Goal: Information Seeking & Learning: Understand process/instructions

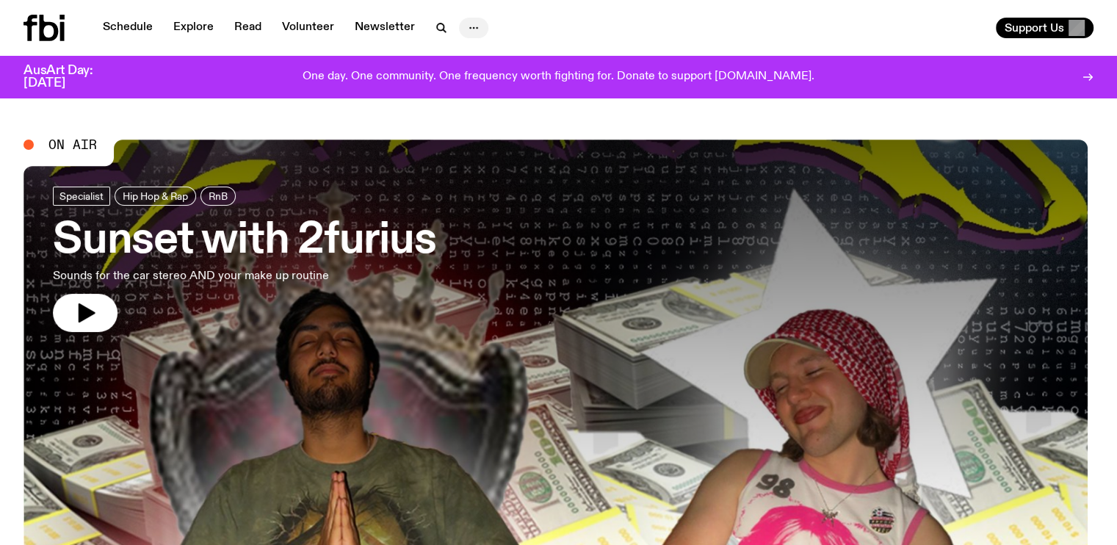
click at [473, 26] on icon "button" at bounding box center [474, 28] width 18 height 18
click at [1022, 33] on span "Support Us" at bounding box center [1034, 27] width 59 height 13
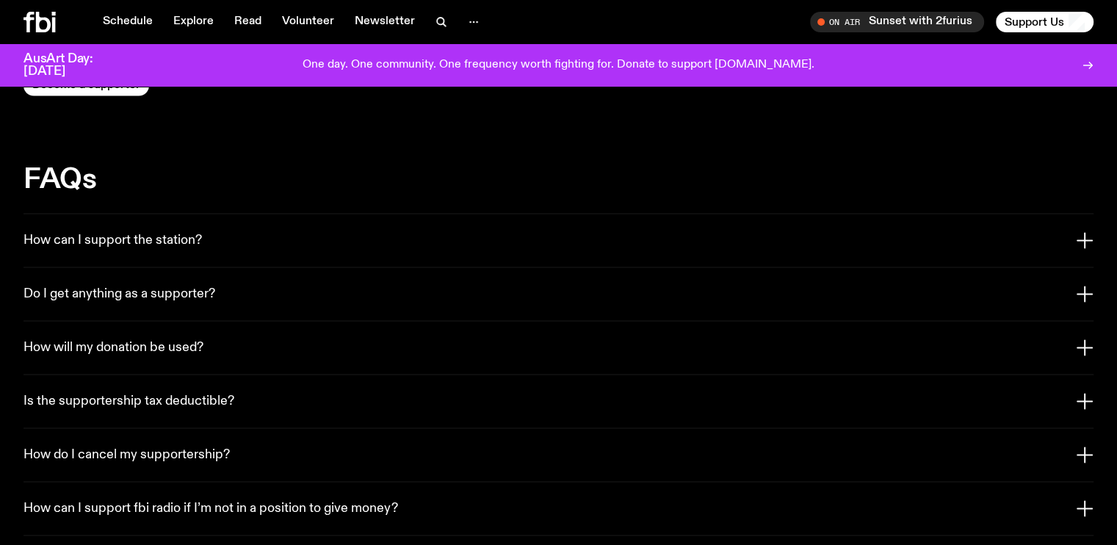
scroll to position [2712, 0]
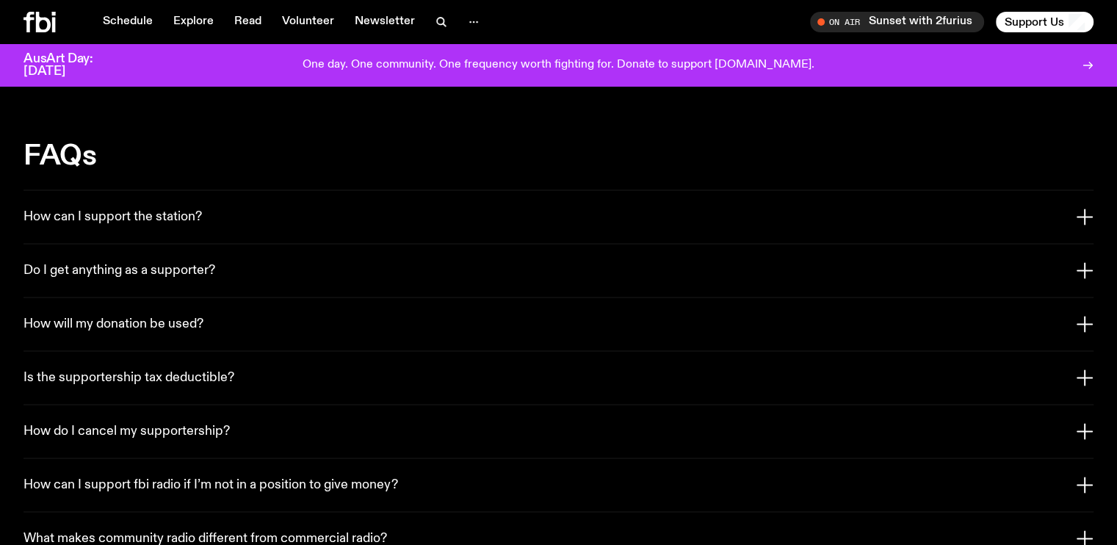
click at [200, 405] on button "How do I cancel my supportership?" at bounding box center [559, 431] width 1070 height 53
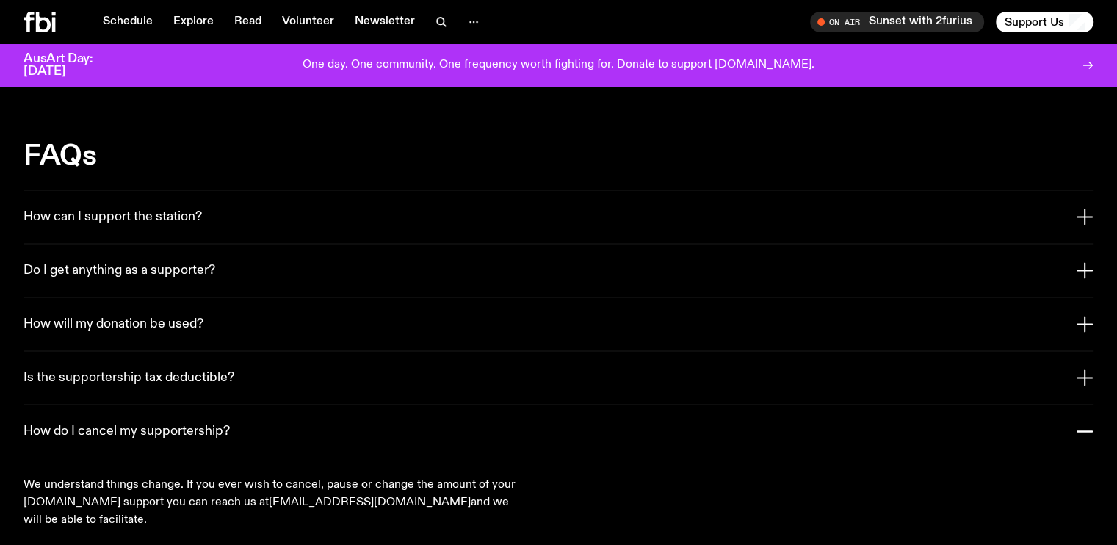
click at [358, 474] on div "We understand things change. If you ever wish to cancel, pause or change the am…" at bounding box center [559, 502] width 1070 height 88
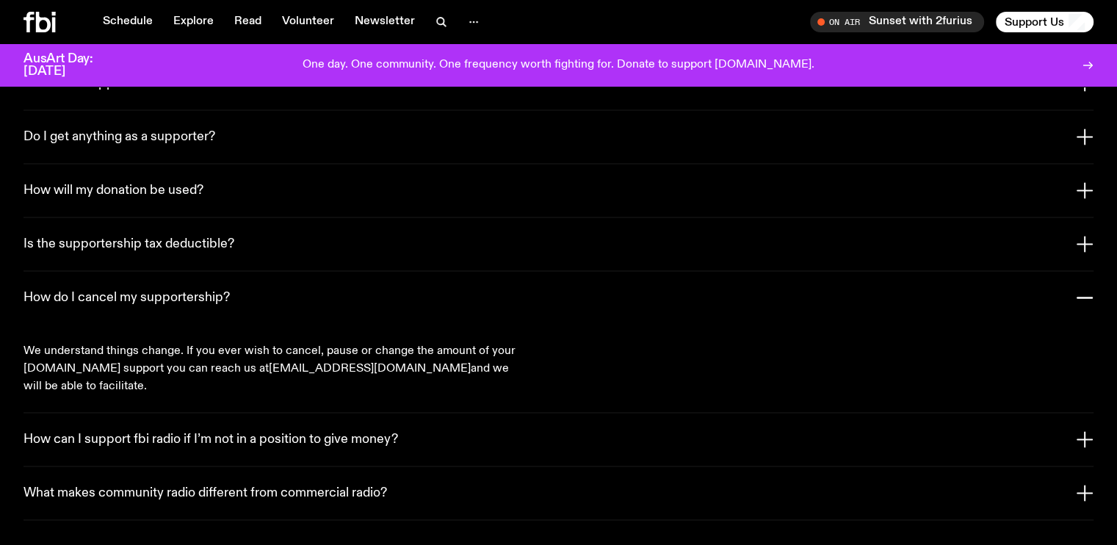
scroll to position [2859, 0]
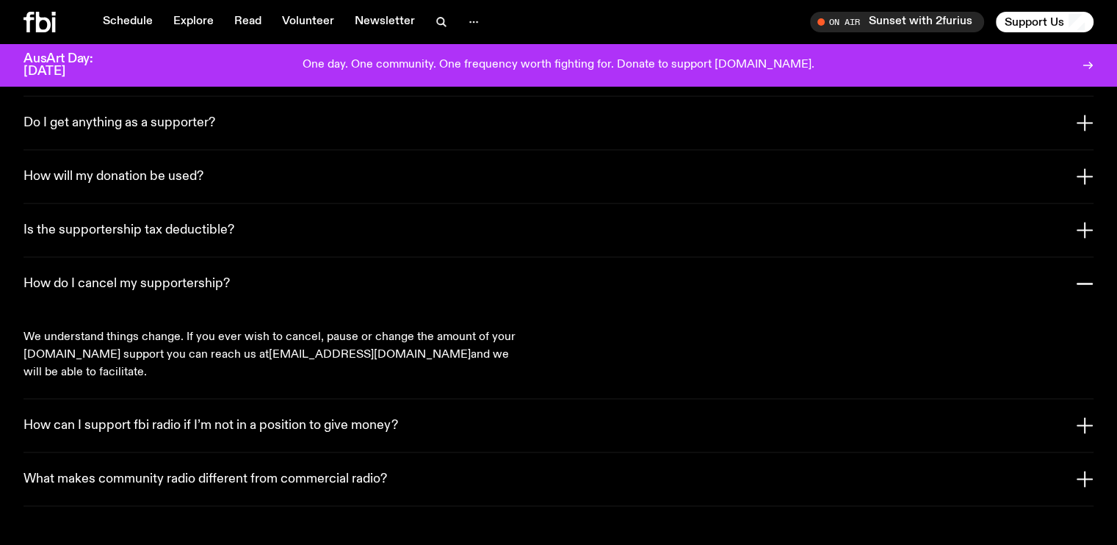
click at [186, 276] on h3 "How do I cancel my supportership?" at bounding box center [127, 284] width 206 height 16
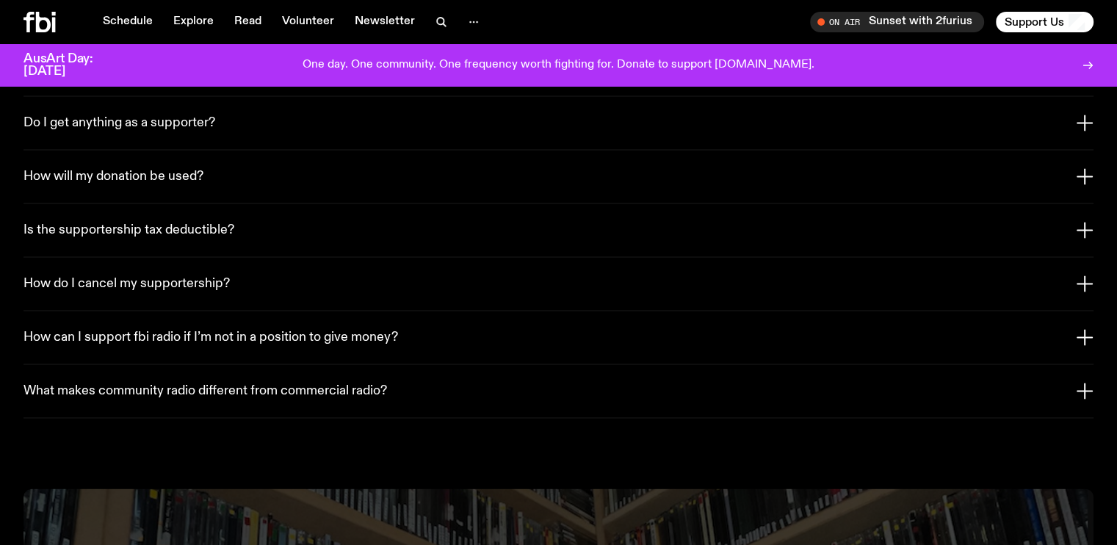
click at [186, 276] on h3 "How do I cancel my supportership?" at bounding box center [127, 284] width 206 height 16
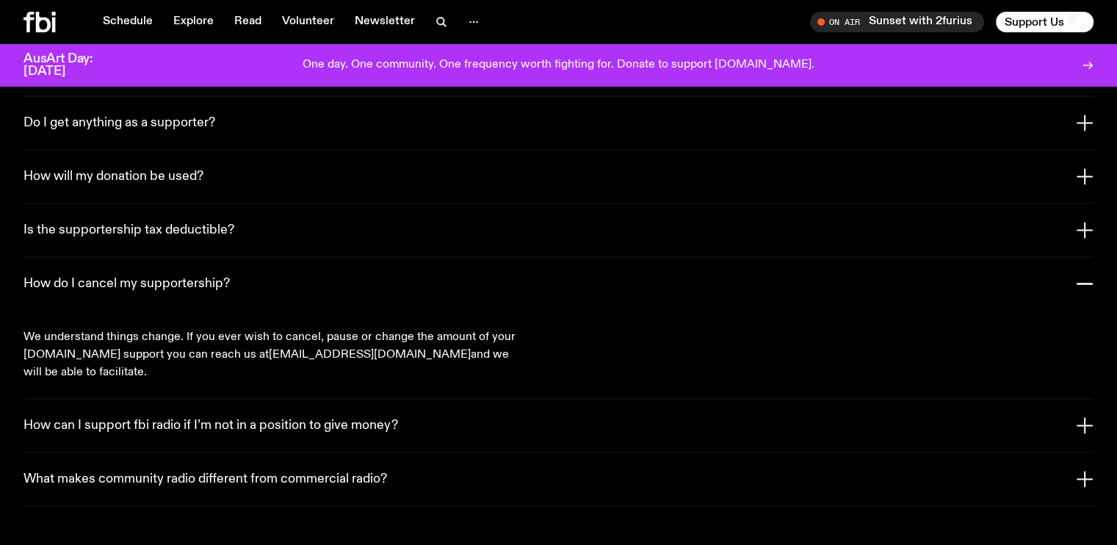
click at [269, 349] on link "[EMAIL_ADDRESS][DOMAIN_NAME]" at bounding box center [370, 355] width 202 height 12
